Goal: Task Accomplishment & Management: Complete application form

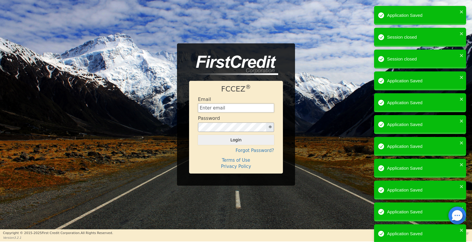
type input "[EMAIL_ADDRESS][DOMAIN_NAME]"
click at [236, 140] on button "Login" at bounding box center [236, 140] width 76 height 10
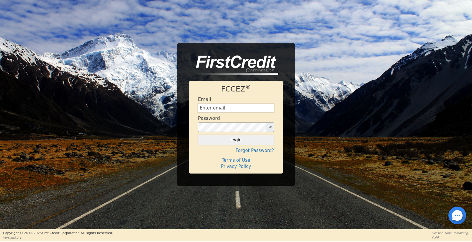
type input "[EMAIL_ADDRESS][DOMAIN_NAME]"
click at [222, 134] on form "Email nathanaelschanie@gmail.com Password Login" at bounding box center [236, 121] width 76 height 48
click at [218, 137] on button "Login" at bounding box center [236, 140] width 76 height 10
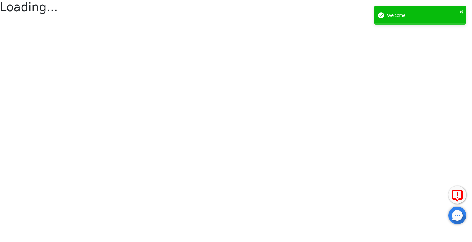
click at [464, 12] on icon "close" at bounding box center [462, 11] width 4 height 5
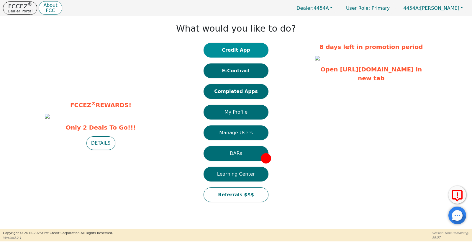
click at [248, 45] on button "Credit App" at bounding box center [236, 50] width 65 height 15
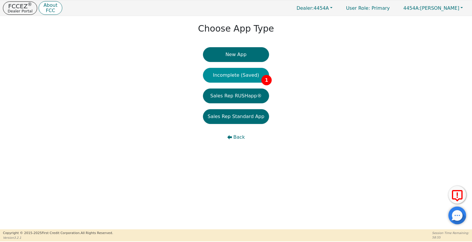
click at [226, 74] on button "Incomplete (Saved) 1" at bounding box center [236, 75] width 66 height 15
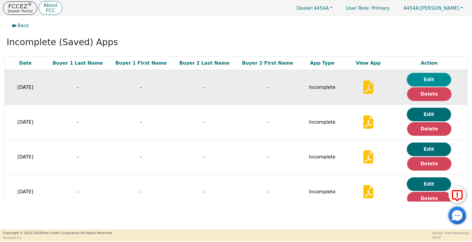
click at [411, 79] on button "Edit" at bounding box center [429, 80] width 44 height 14
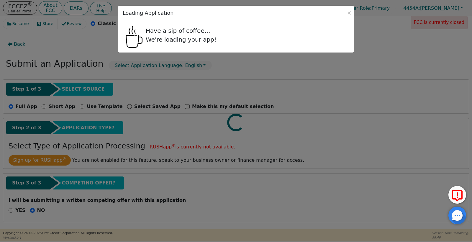
radio input "false"
radio input "true"
select select "GA"
select select "n"
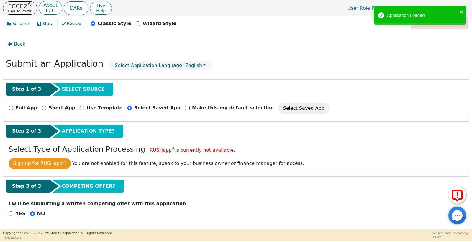
click at [14, 108] on div "Full App" at bounding box center [23, 108] width 29 height 7
click at [7, 107] on div "Full App Short App Use Template Select Saved App Make this my default selection…" at bounding box center [236, 108] width 460 height 11
click at [10, 107] on input "Full App" at bounding box center [11, 108] width 5 height 5
radio input "true"
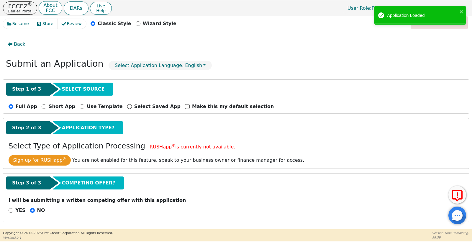
click at [127, 103] on div "Select Saved App" at bounding box center [153, 106] width 53 height 7
click at [127, 104] on div "Select Saved App" at bounding box center [153, 106] width 53 height 7
click at [127, 106] on input "Select Saved App" at bounding box center [129, 106] width 5 height 5
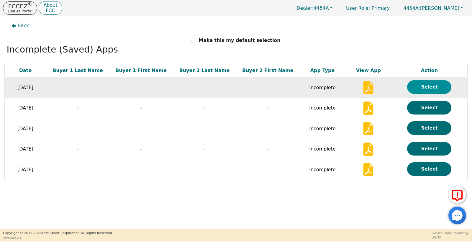
click at [421, 82] on button "Select" at bounding box center [429, 87] width 44 height 14
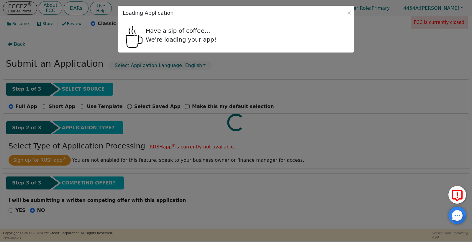
radio input "false"
radio input "true"
select select "GA"
select select "n"
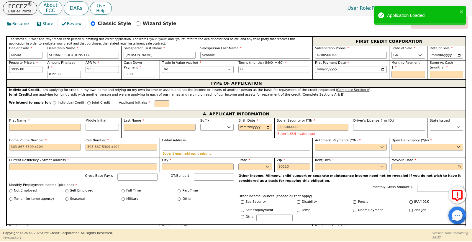
scroll to position [216, 0]
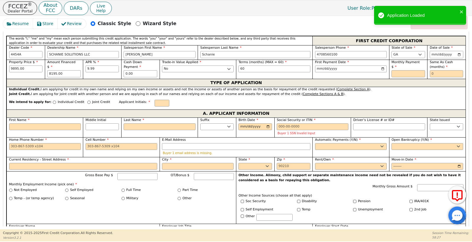
click at [438, 53] on input "2025-08-24" at bounding box center [447, 54] width 34 height 7
click at [402, 70] on input "text" at bounding box center [409, 73] width 34 height 7
click at [347, 72] on input "2025-09-25" at bounding box center [351, 69] width 72 height 7
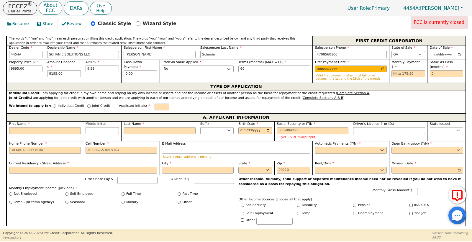
click at [378, 74] on p "Valid first payment dates must fall on or between the 1st and the 28th of the m…" at bounding box center [351, 77] width 70 height 6
click at [358, 71] on input "2025-10-31" at bounding box center [351, 69] width 72 height 7
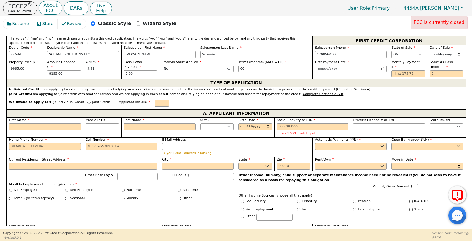
click at [387, 84] on div "TYPE OF APPLICATION" at bounding box center [235, 83] width 459 height 8
click at [345, 68] on input "2025-10-28" at bounding box center [351, 69] width 72 height 7
click at [381, 79] on div "TYPE OF APPLICATION" at bounding box center [235, 83] width 459 height 8
click at [355, 66] on input "2025-10-28" at bounding box center [351, 69] width 72 height 7
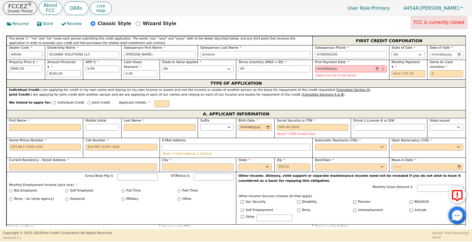
click at [386, 88] on div "Individual Credit. I am applying for credit in my own name and relying on my ow…" at bounding box center [236, 90] width 455 height 5
click at [370, 70] on input "2025-11-28" at bounding box center [351, 69] width 72 height 7
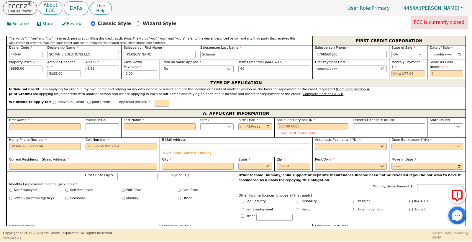
click at [380, 97] on div "We intend to apply for: Individual Credit Joint Credit Applicant Initials:" at bounding box center [235, 103] width 459 height 13
click at [337, 71] on input "2025-11-24" at bounding box center [351, 69] width 72 height 7
click at [369, 82] on div "TYPE OF APPLICATION" at bounding box center [235, 83] width 459 height 8
click at [341, 68] on input "2025-11-24" at bounding box center [351, 69] width 72 height 7
type input "2025-11-15"
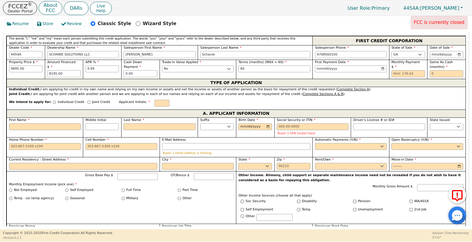
click at [369, 89] on div "Individual Credit. I am applying for credit in my own name and relying on my ow…" at bounding box center [236, 89] width 455 height 5
drag, startPoint x: 417, startPoint y: 71, endPoint x: 388, endPoint y: 67, distance: 29.4
click at [389, 67] on div "Monthly Payment $" at bounding box center [408, 69] width 38 height 19
click at [349, 68] on input "2025-11-15" at bounding box center [351, 69] width 72 height 7
click at [364, 80] on div "TYPE OF APPLICATION" at bounding box center [235, 83] width 459 height 8
